Goal: Task Accomplishment & Management: Use online tool/utility

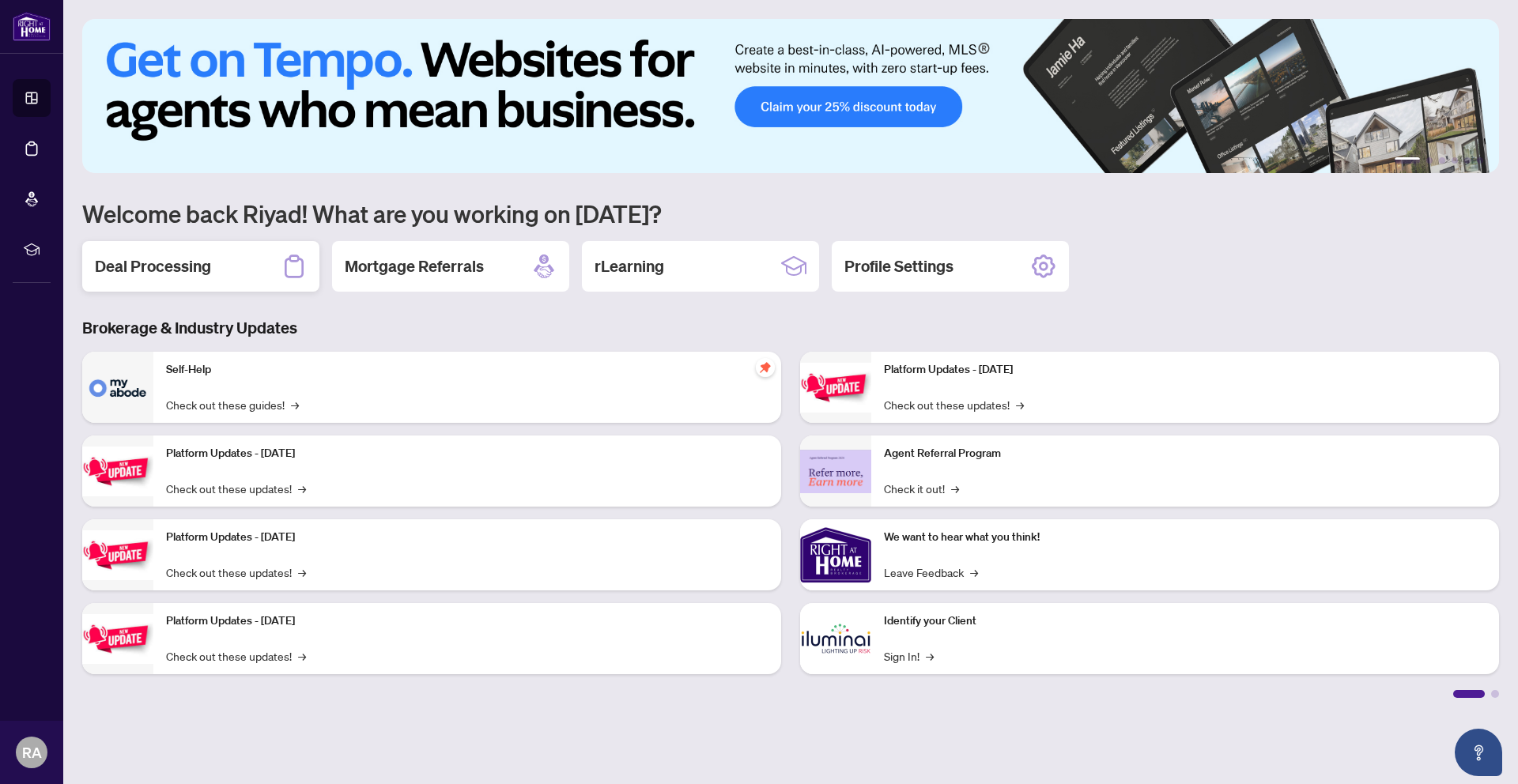
click at [232, 280] on div "Deal Processing" at bounding box center [201, 267] width 237 height 51
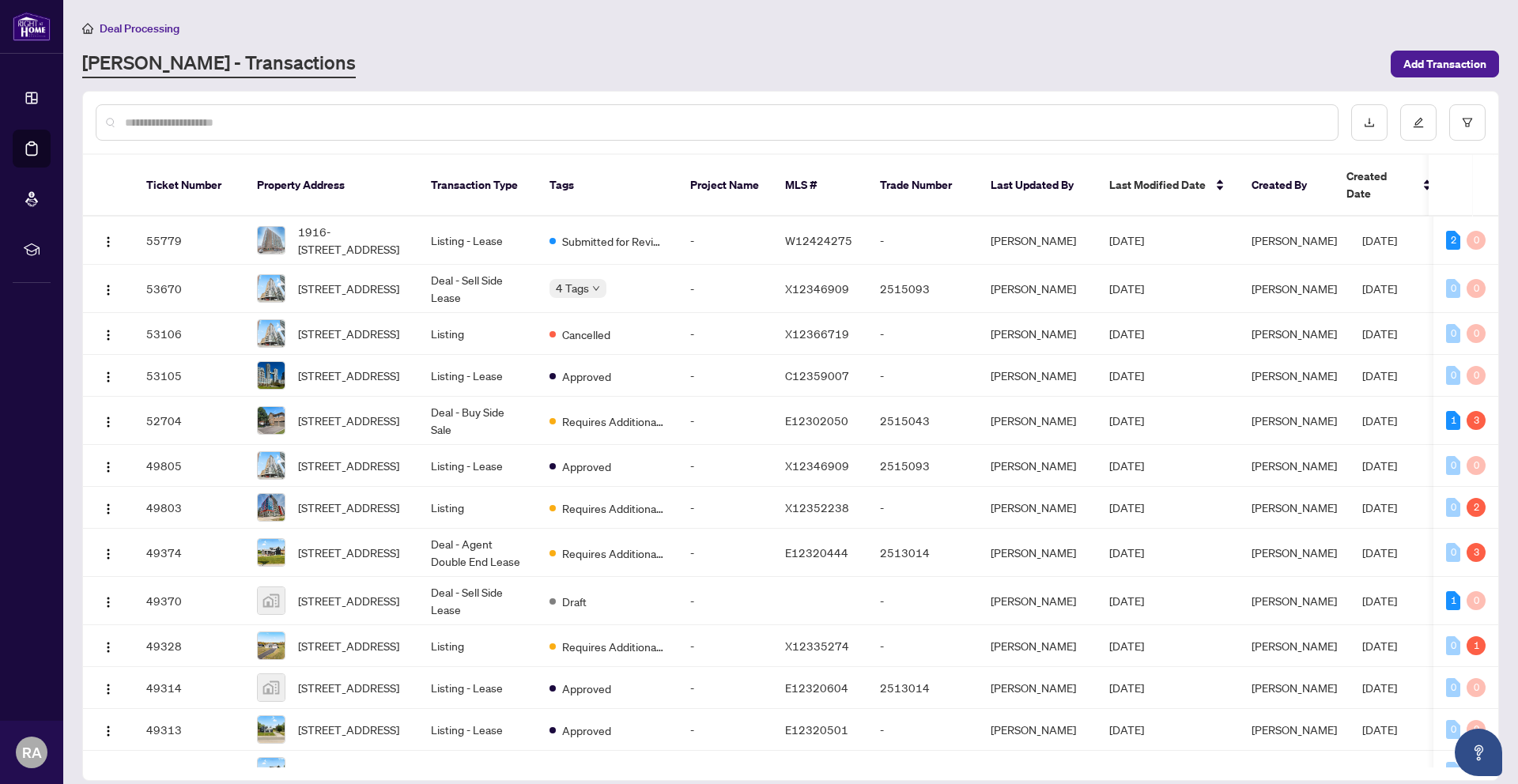
click at [286, 114] on input "text" at bounding box center [724, 122] width 1200 height 18
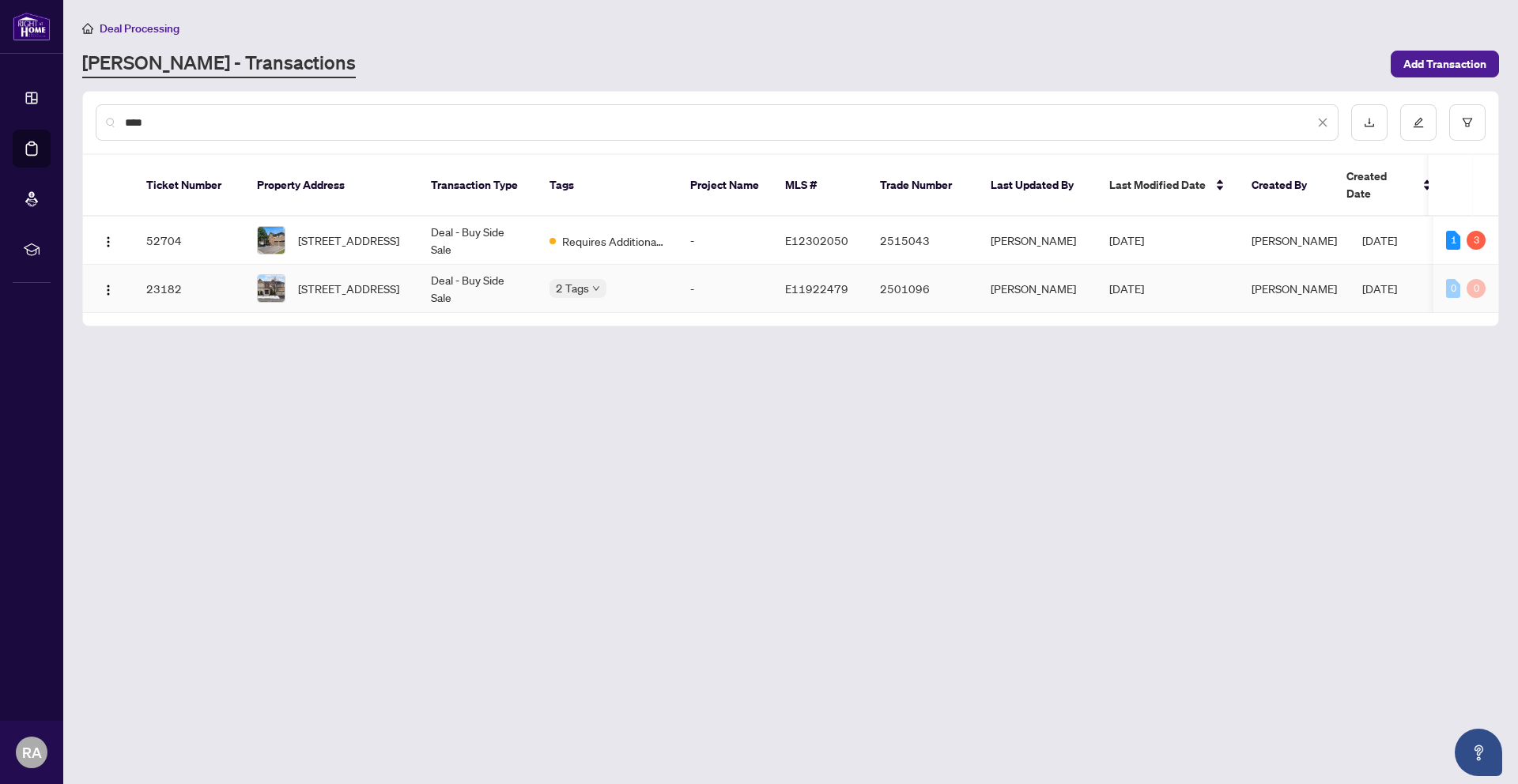
type input "****"
click at [318, 280] on span "[STREET_ADDRESS]" at bounding box center [348, 289] width 101 height 18
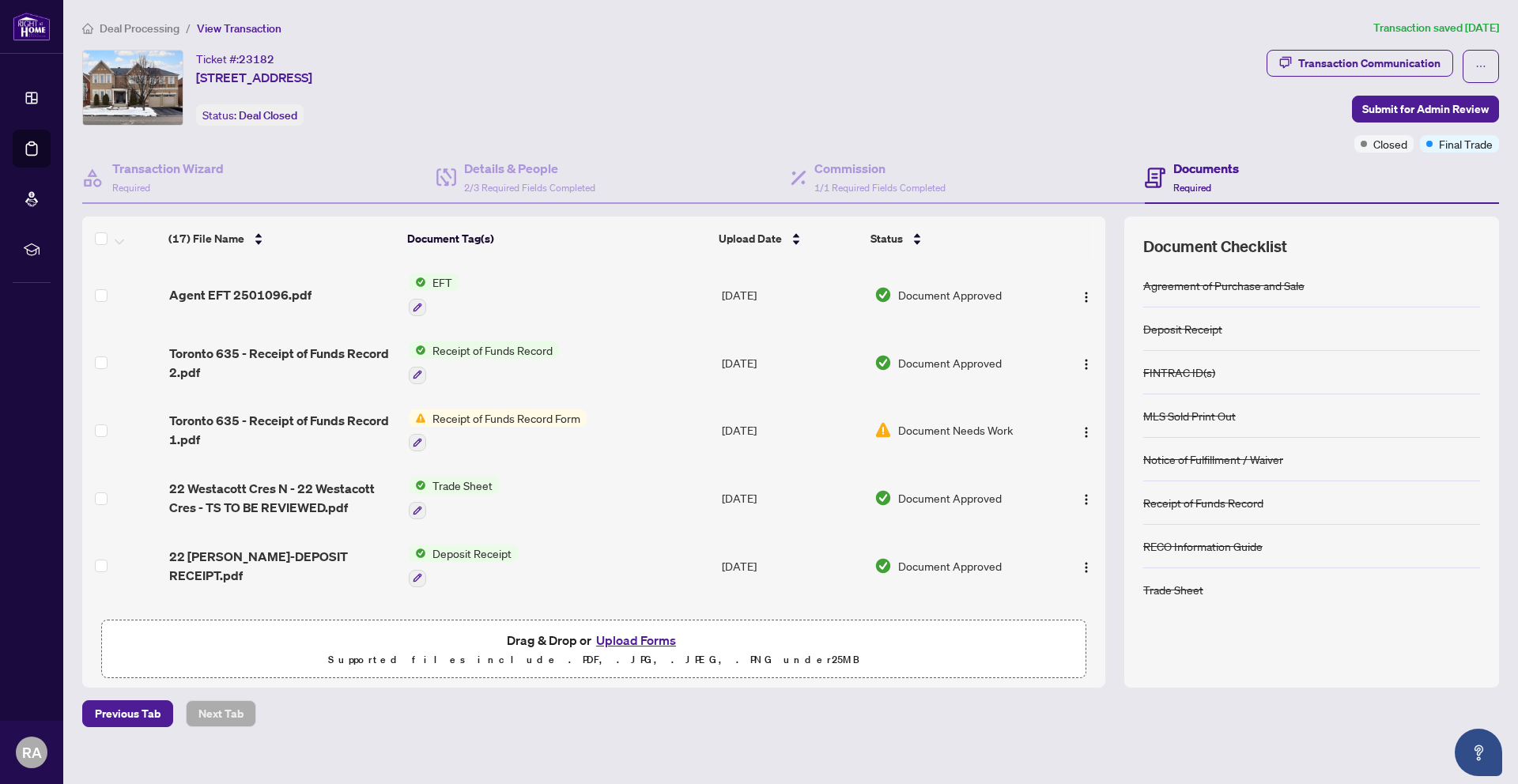
click at [387, 305] on td "Agent EFT 2501096.pdf" at bounding box center [282, 294] width 239 height 68
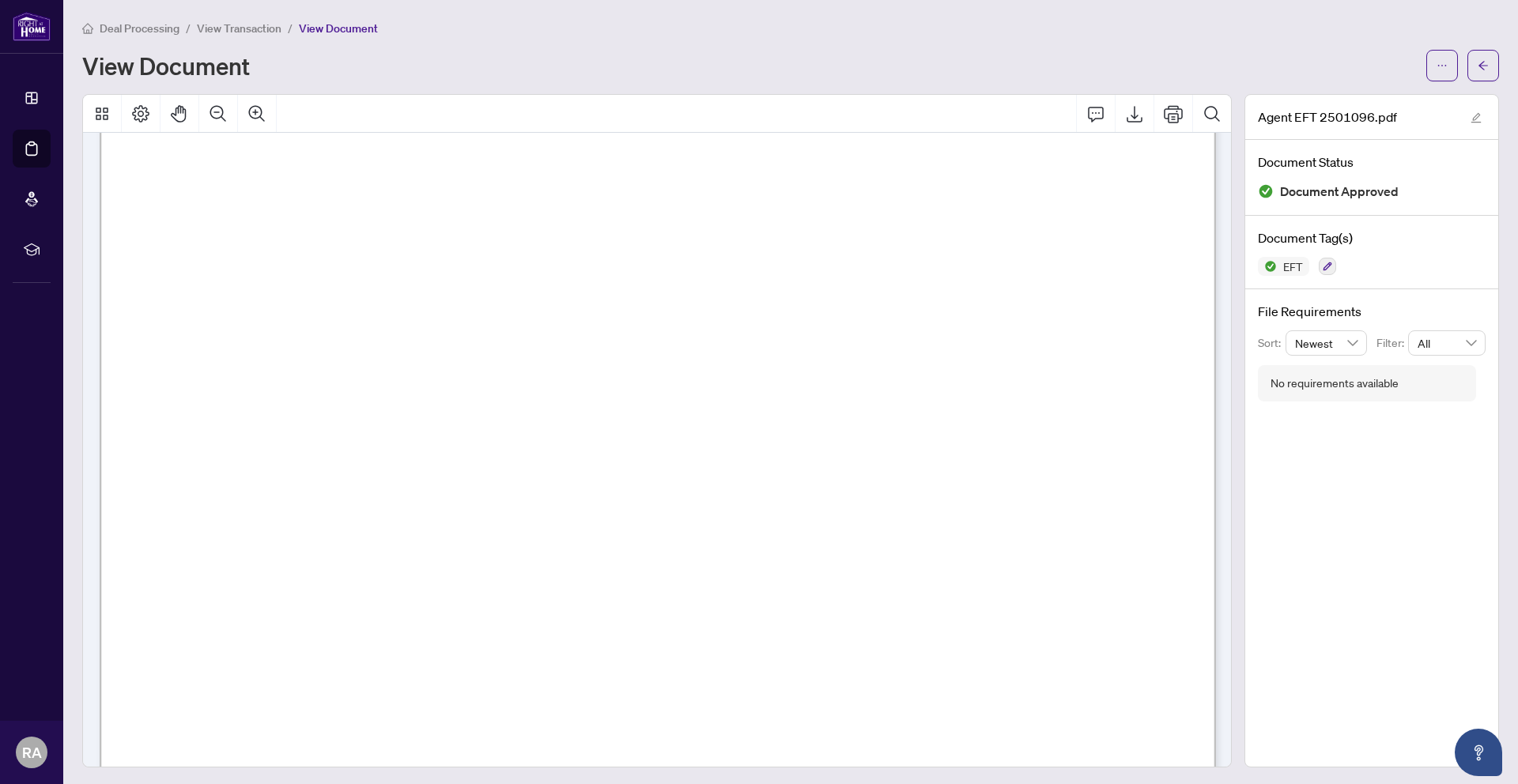
scroll to position [1775, 1]
drag, startPoint x: 1155, startPoint y: 272, endPoint x: 1047, endPoint y: 270, distance: 108.0
click at [1020, 271] on span "41,200.00" at bounding box center [989, 276] width 60 height 13
click at [1061, 271] on span "118,842.50" at bounding box center [1095, 276] width 68 height 13
